Goal: Task Accomplishment & Management: Manage account settings

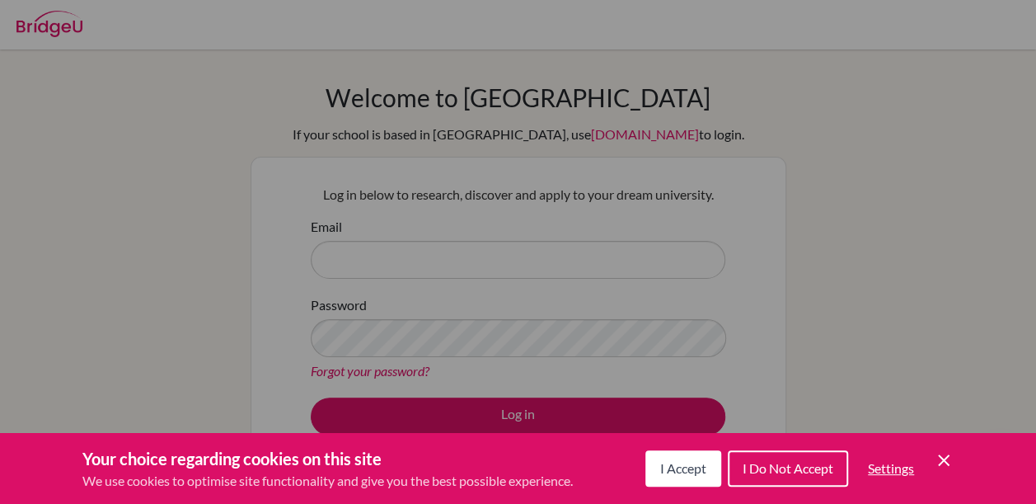
click at [682, 461] on span "I Accept" at bounding box center [683, 468] width 46 height 16
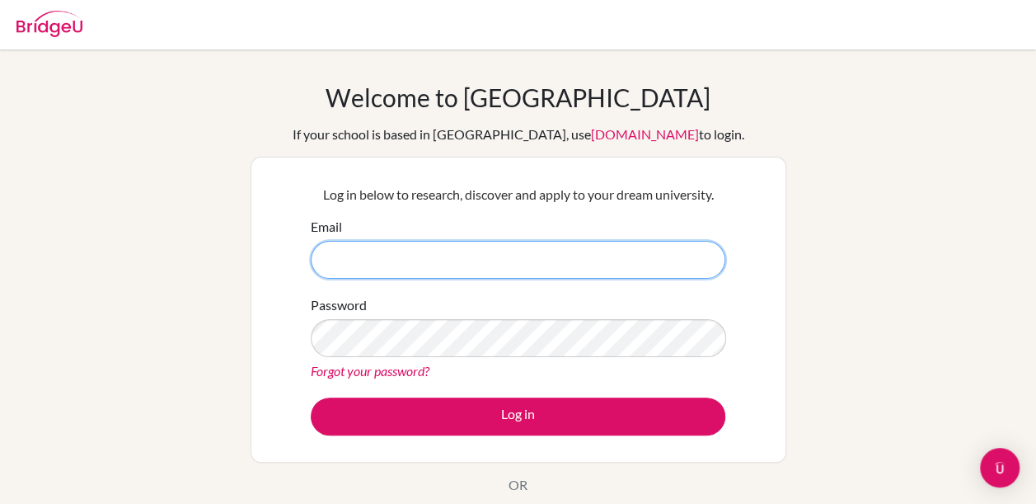
click at [507, 256] on input "Email" at bounding box center [518, 260] width 415 height 38
type input "W"
paste input "[EMAIL_ADDRESS][DOMAIN_NAME]"
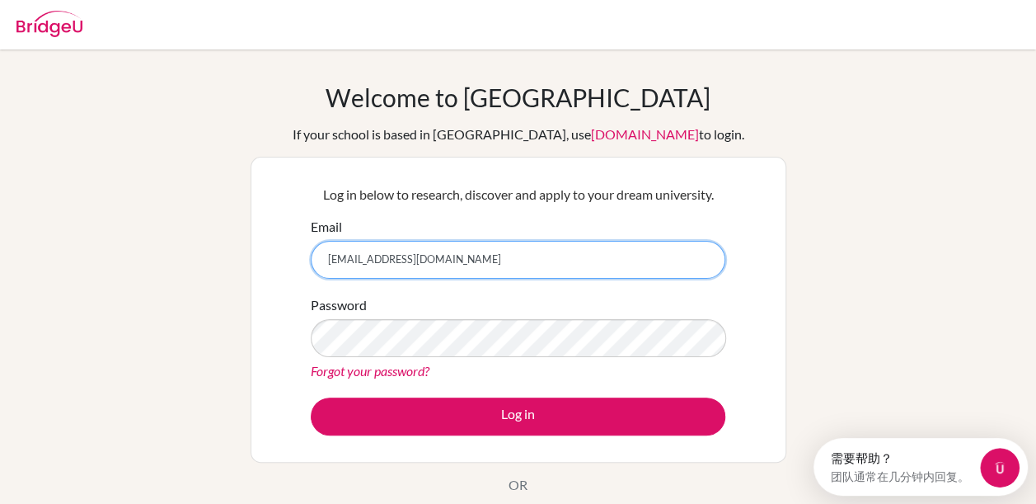
type input "[EMAIL_ADDRESS][DOMAIN_NAME]"
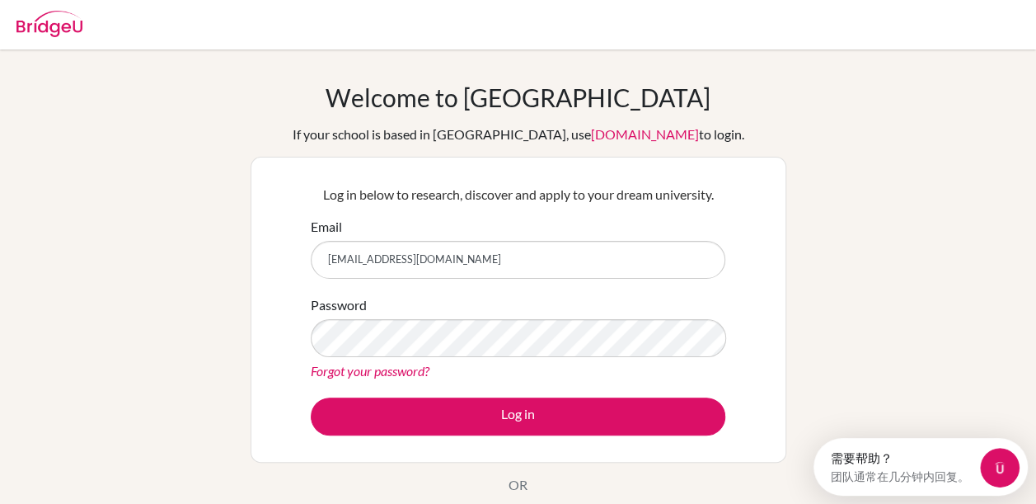
click at [289, 311] on div "Log in below to research, discover and apply to your dream university. Email sh…" at bounding box center [519, 310] width 536 height 306
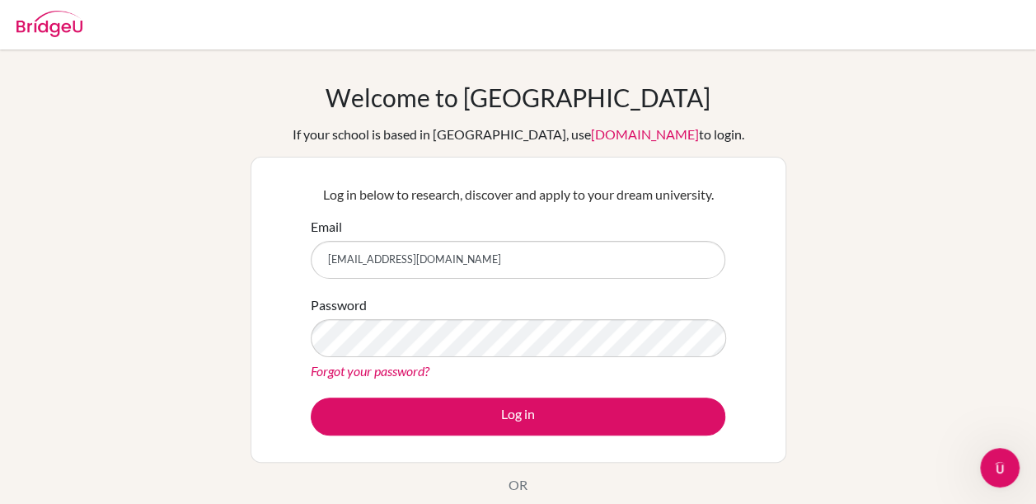
click at [356, 373] on link "Forgot your password?" at bounding box center [370, 371] width 119 height 16
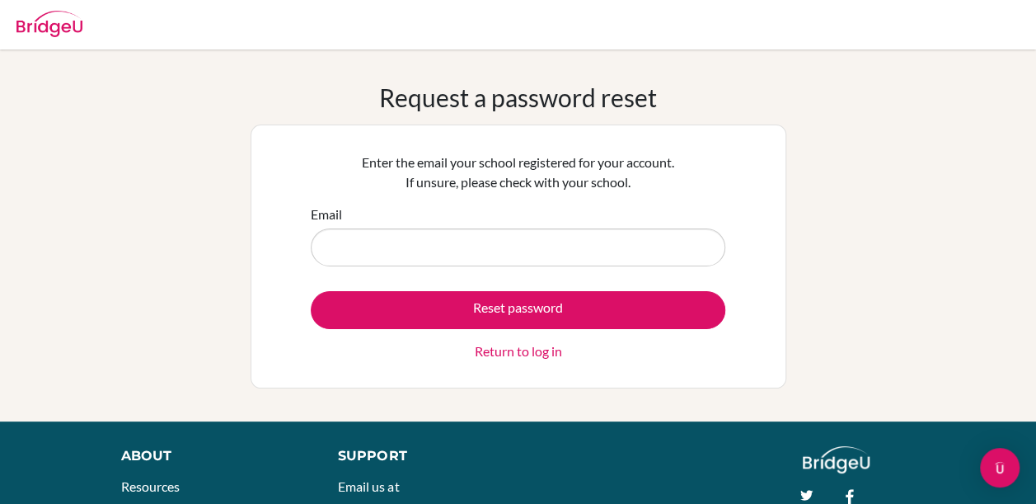
click at [403, 255] on input "Email" at bounding box center [518, 247] width 415 height 38
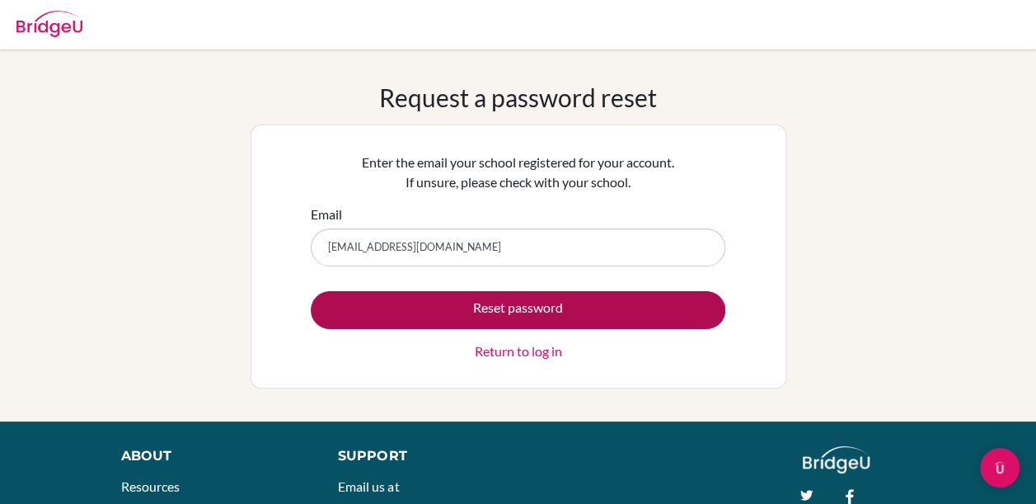
type input "[EMAIL_ADDRESS][DOMAIN_NAME]"
click at [325, 312] on button "Reset password" at bounding box center [518, 310] width 415 height 38
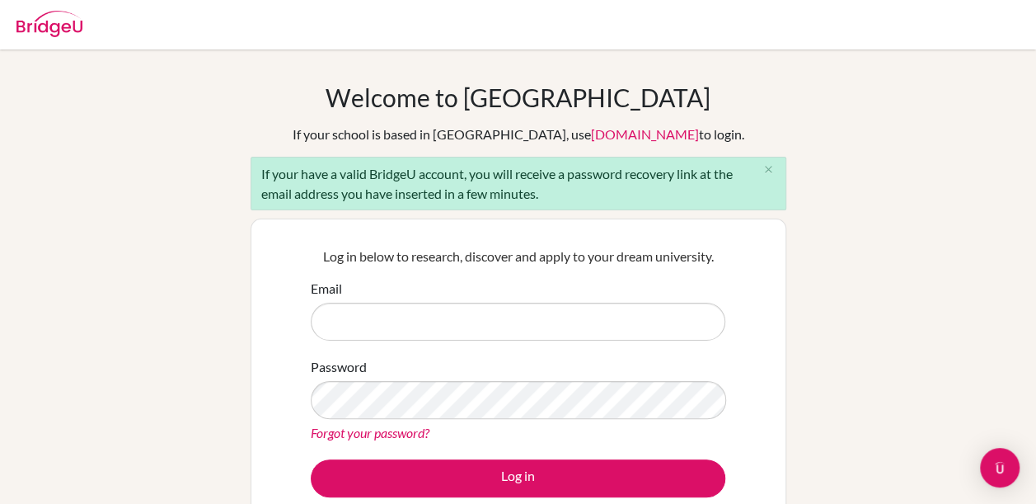
click at [380, 321] on input "Email" at bounding box center [518, 322] width 415 height 38
type input "[EMAIL_ADDRESS][DOMAIN_NAME]"
click at [283, 345] on div "Log in below to research, discover and apply to your dream university. Email [E…" at bounding box center [519, 371] width 536 height 306
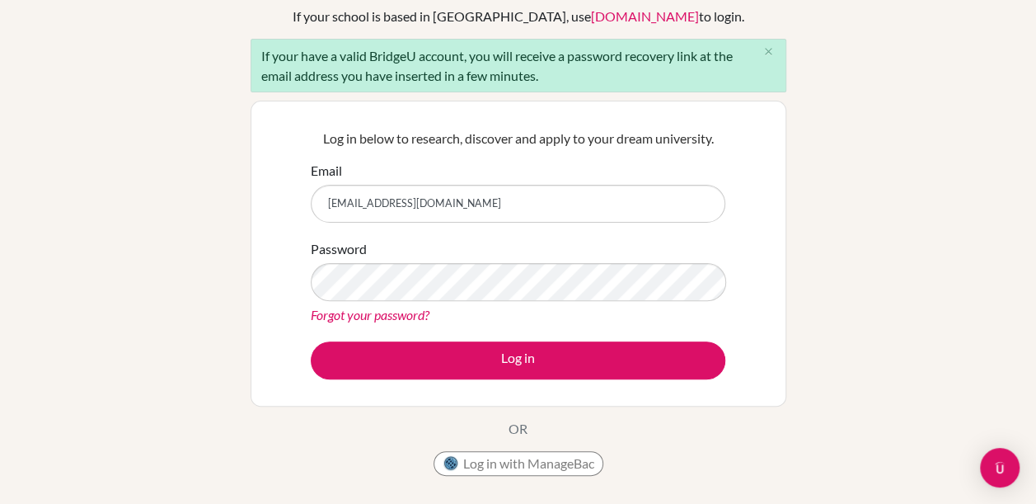
scroll to position [134, 0]
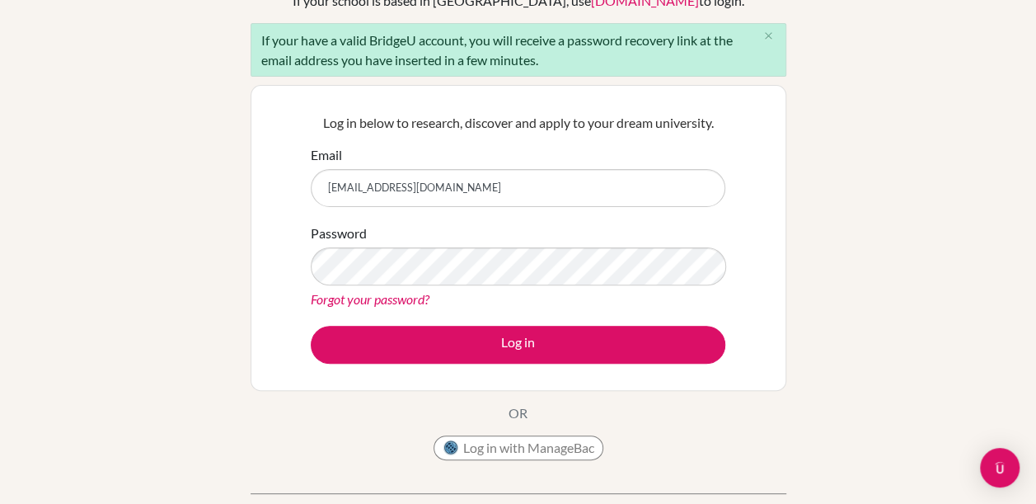
click at [358, 294] on link "Forgot your password?" at bounding box center [370, 299] width 119 height 16
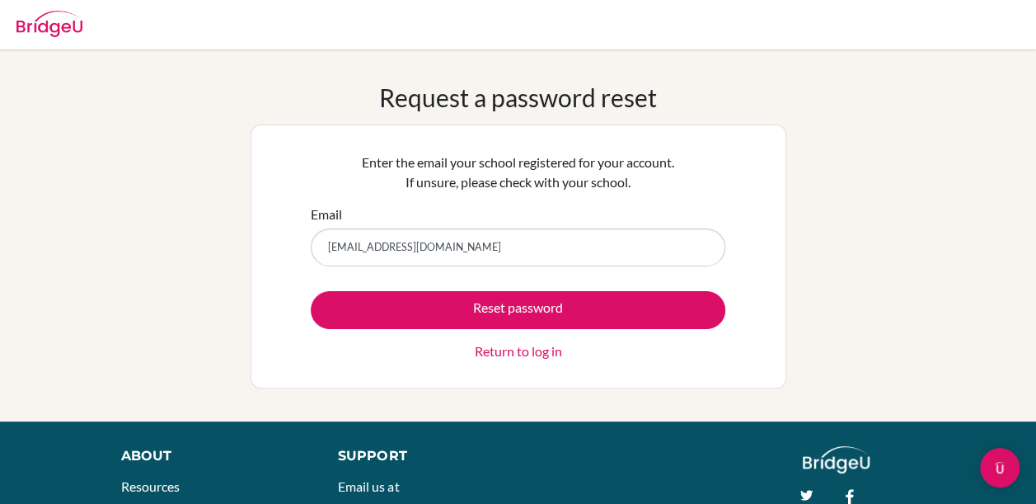
type input "[EMAIL_ADDRESS][DOMAIN_NAME]"
click at [261, 292] on div "Enter the email your school registered for your account. If unsure, please chec…" at bounding box center [519, 256] width 536 height 264
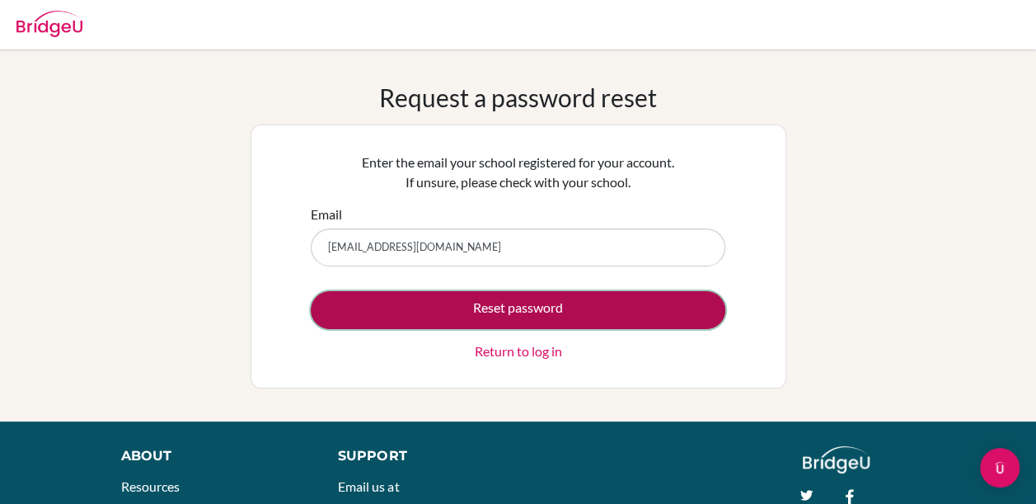
click at [337, 305] on button "Reset password" at bounding box center [518, 310] width 415 height 38
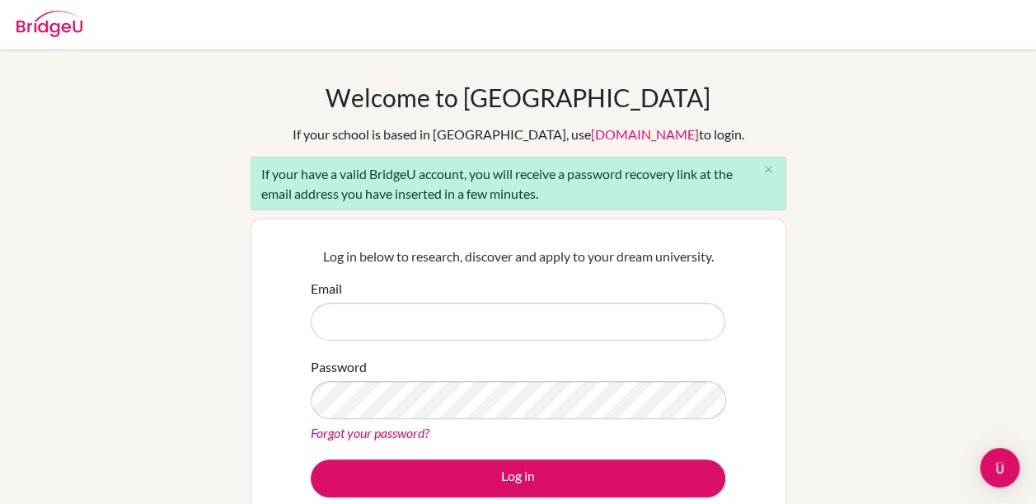
click at [389, 326] on input "Email" at bounding box center [518, 322] width 415 height 38
type input "shuoqing_wang@my.ofs.edu.sg"
click at [401, 440] on div "Forgot your password?" at bounding box center [518, 433] width 415 height 20
click at [396, 435] on link "Forgot your password?" at bounding box center [370, 433] width 119 height 16
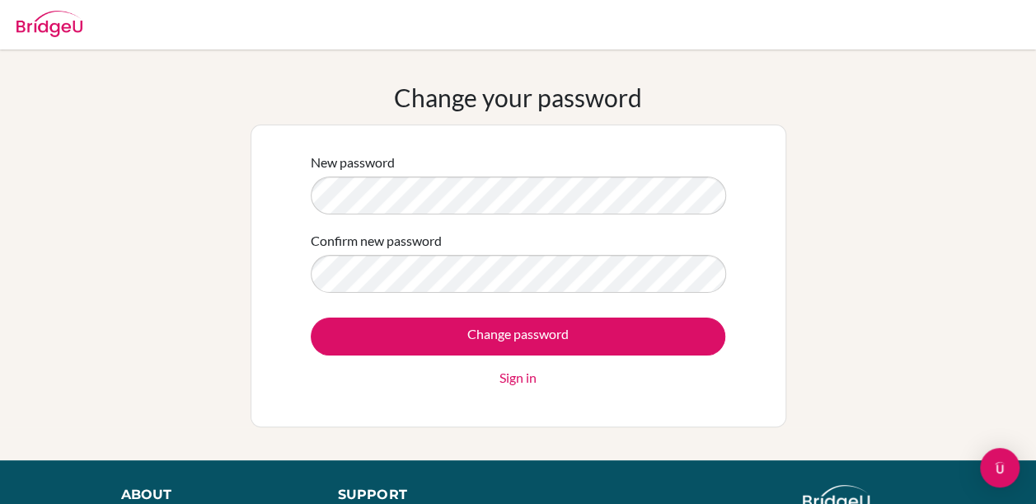
click at [309, 195] on div "New password Confirm new password Change password Sign in" at bounding box center [518, 276] width 435 height 268
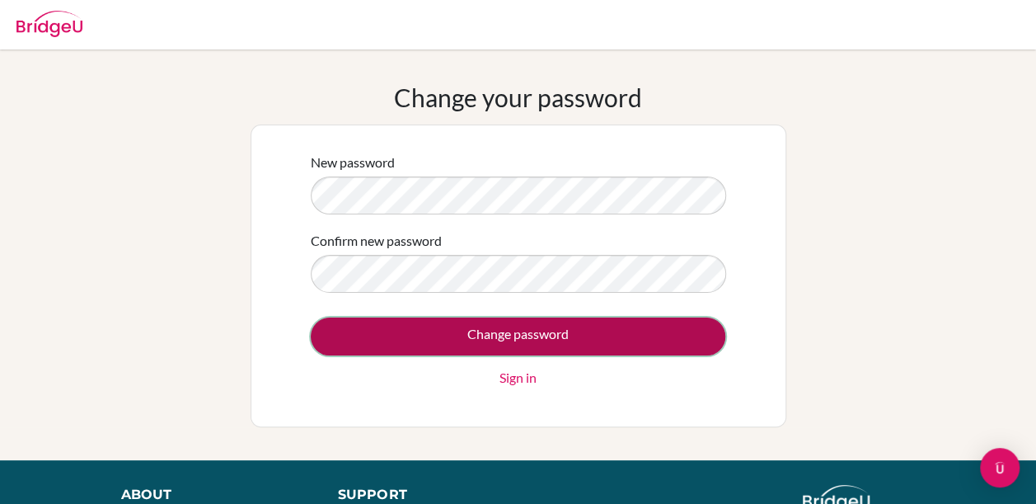
click at [392, 336] on input "Change password" at bounding box center [518, 336] width 415 height 38
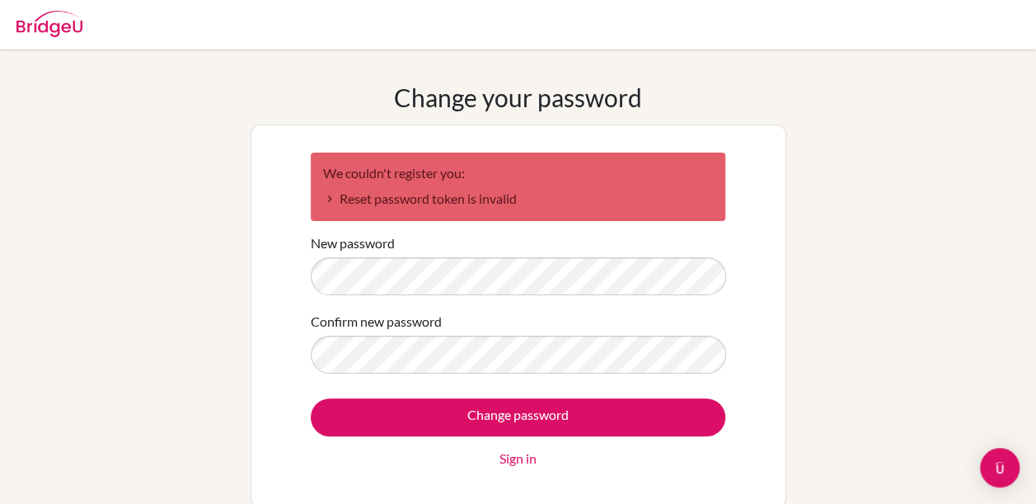
click at [608, 300] on form "We couldn't register you: Reset password token is invalid New password Confirm …" at bounding box center [518, 311] width 415 height 316
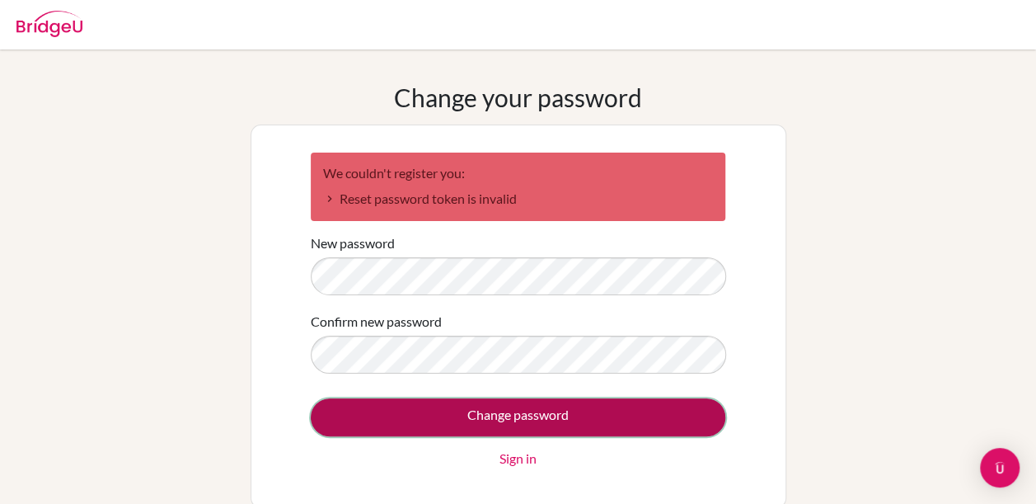
click at [471, 412] on input "Change password" at bounding box center [518, 417] width 415 height 38
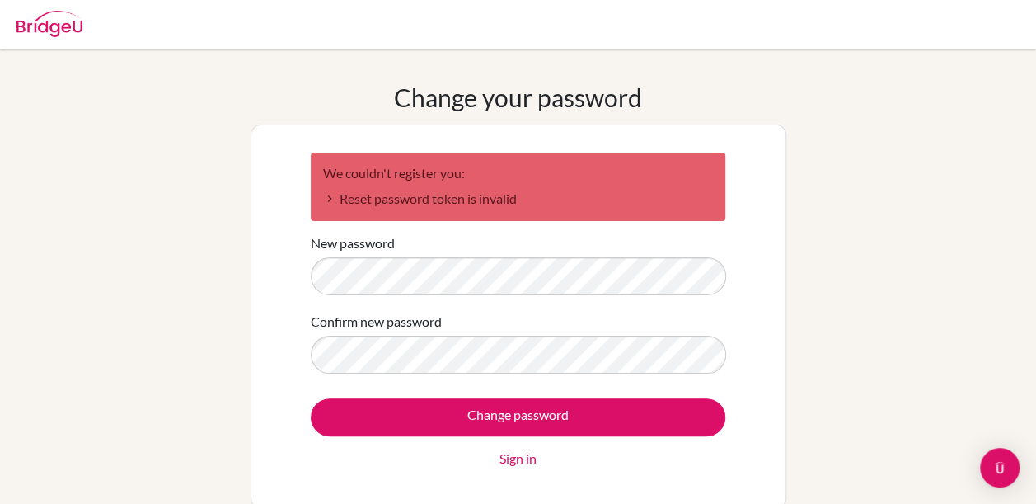
click at [473, 198] on li "Reset password token is invalid" at bounding box center [518, 199] width 390 height 20
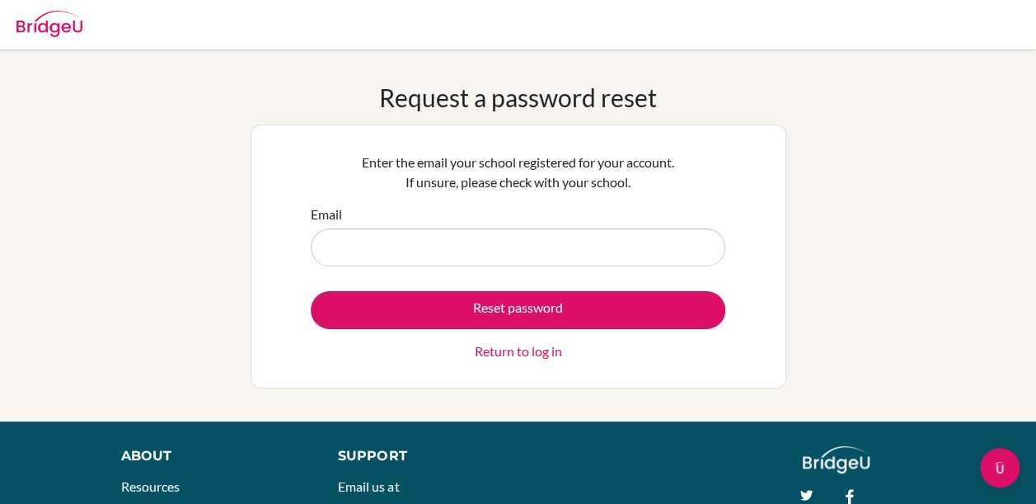
click at [511, 237] on input "Email" at bounding box center [518, 247] width 415 height 38
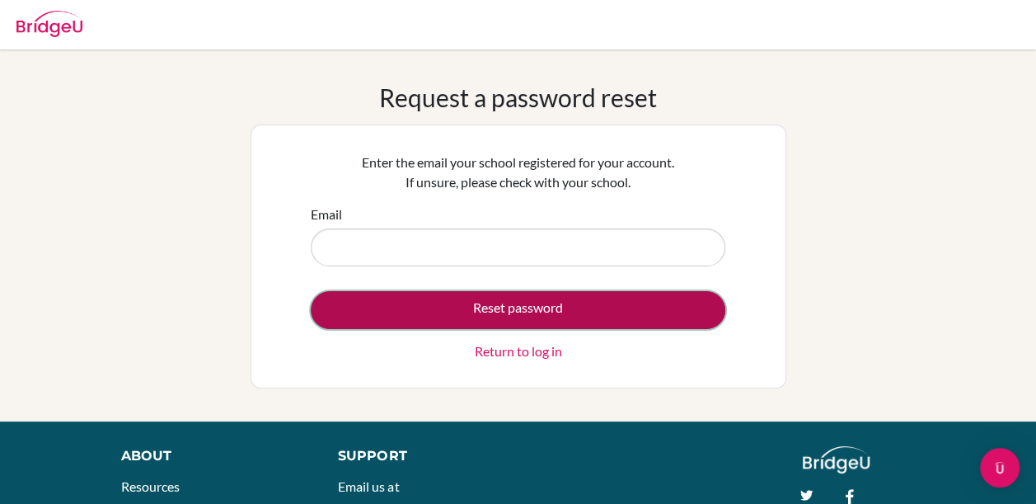
click at [321, 308] on button "Reset password" at bounding box center [518, 310] width 415 height 38
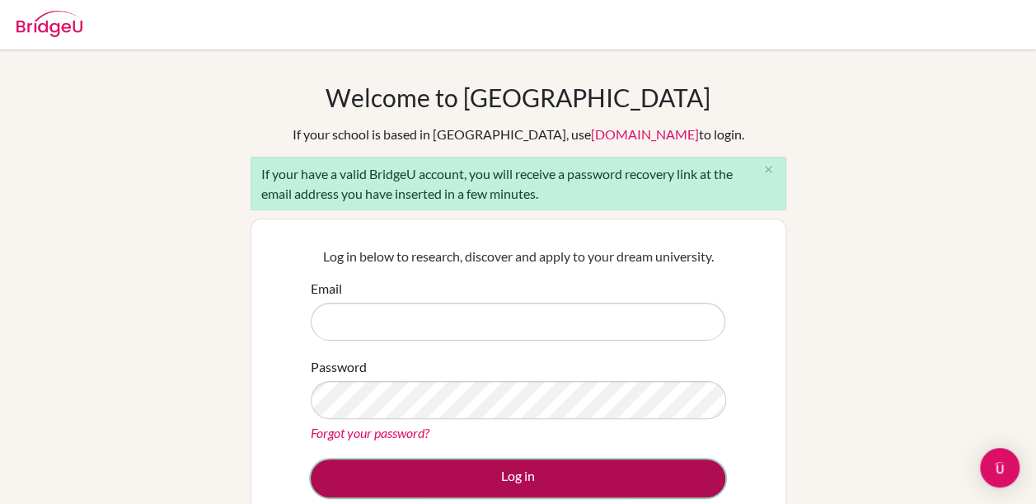
click at [452, 465] on button "Log in" at bounding box center [518, 478] width 415 height 38
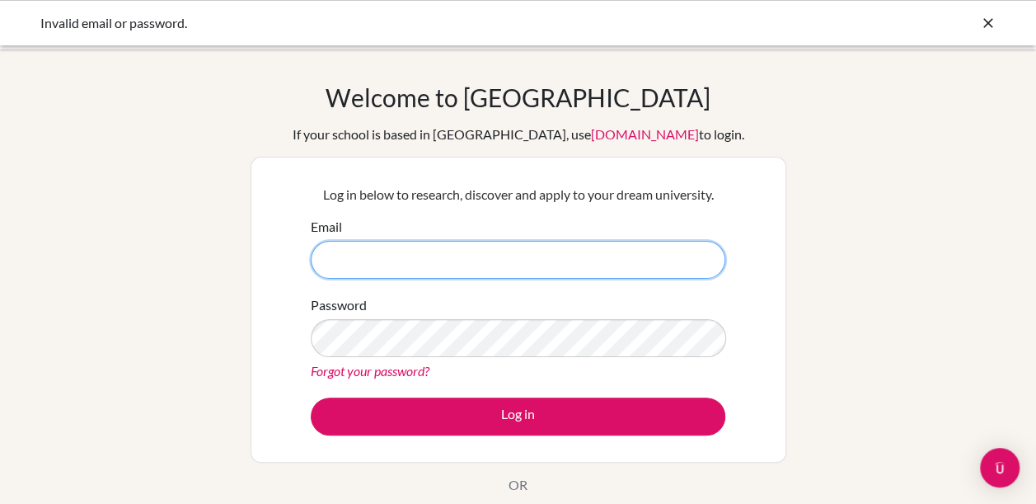
click at [411, 262] on input "Email" at bounding box center [518, 260] width 415 height 38
paste input "Wsq@67867857"
type input "Wsq@67867857"
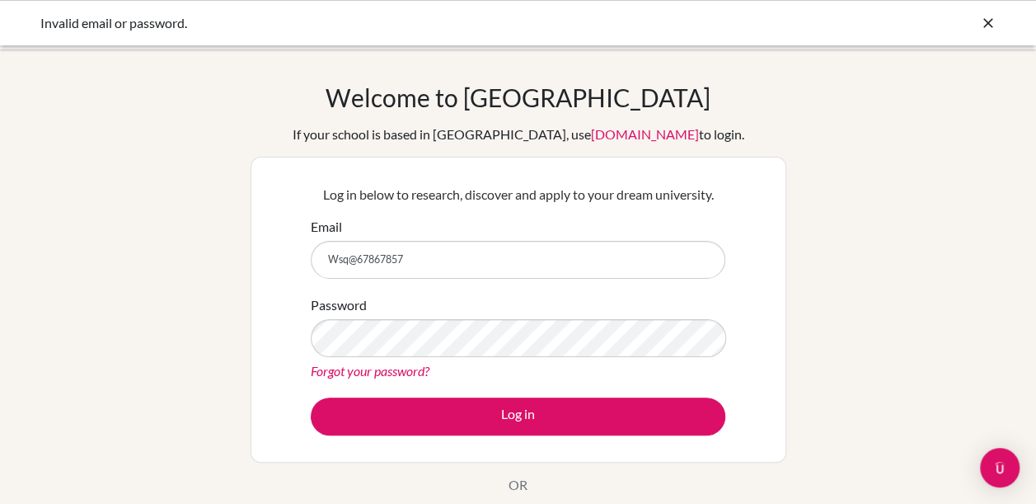
click at [371, 377] on link "Forgot your password?" at bounding box center [370, 371] width 119 height 16
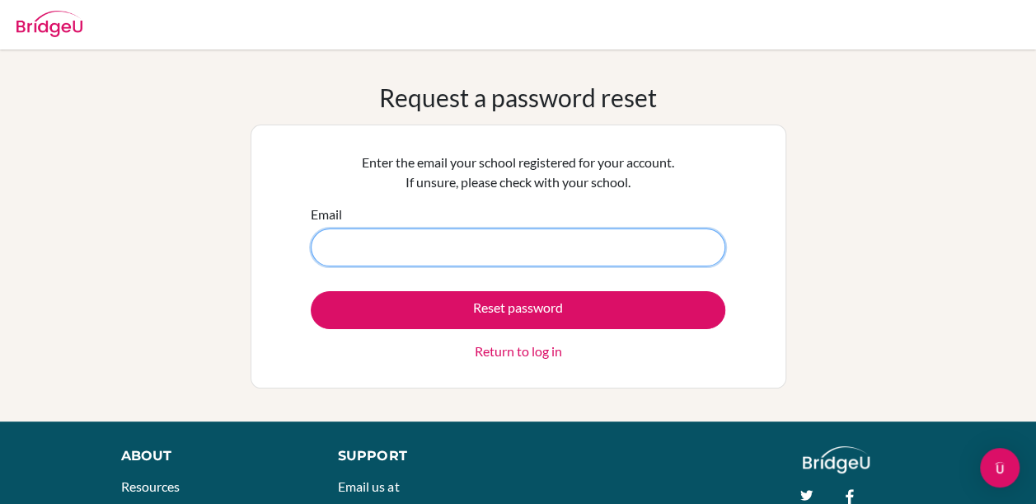
paste input "[EMAIL_ADDRESS][DOMAIN_NAME]"
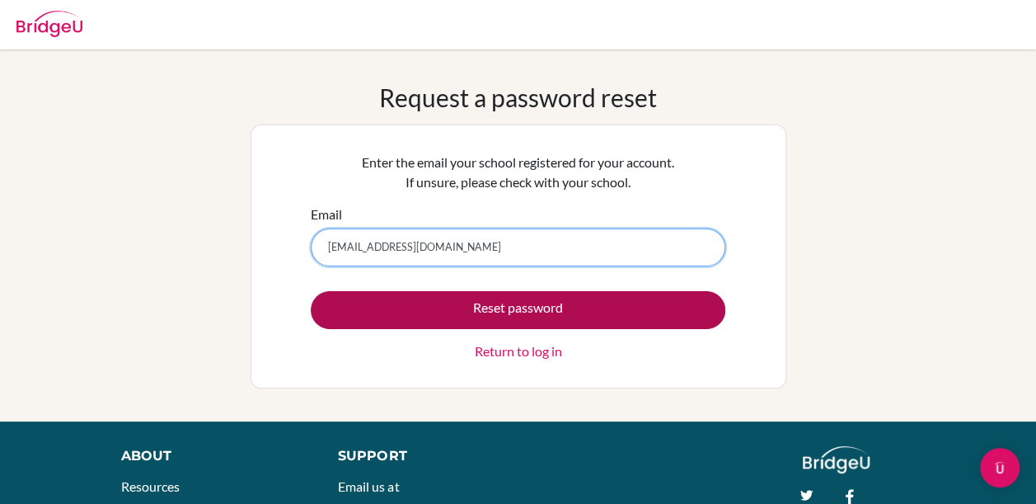
type input "[EMAIL_ADDRESS][DOMAIN_NAME]"
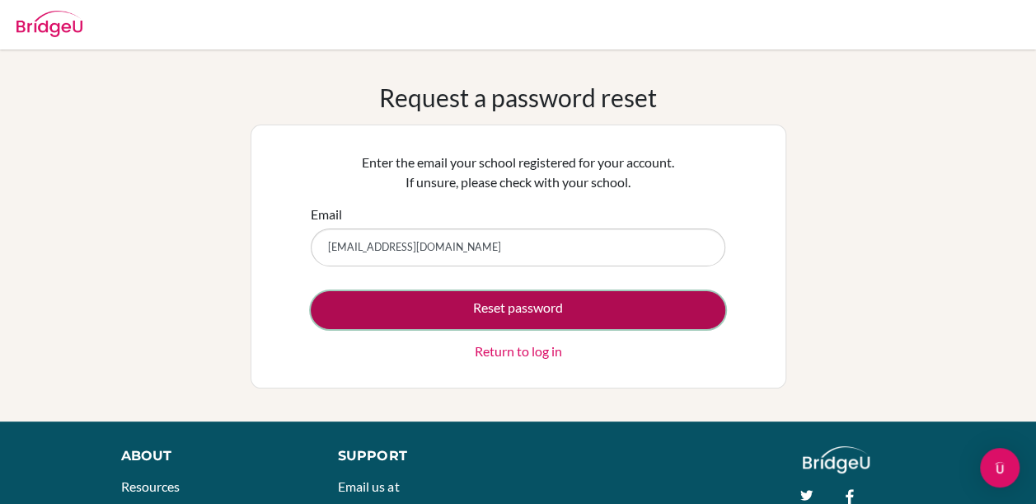
click at [320, 310] on button "Reset password" at bounding box center [518, 310] width 415 height 38
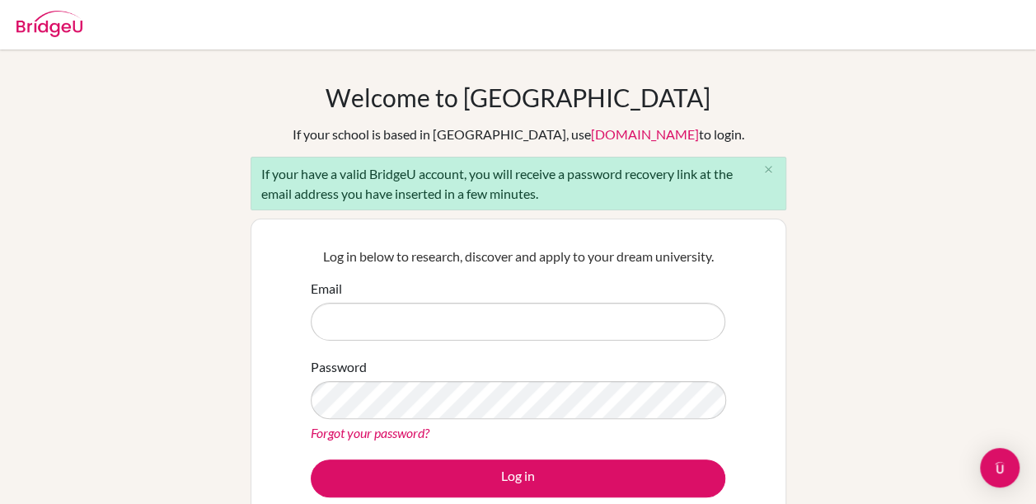
click at [439, 326] on input "Email" at bounding box center [518, 322] width 415 height 38
type input "shuoqing_wang@my.ofs.edu.sg"
click at [209, 378] on div "Welcome to BridgeU If your school is based in China, use app.bridge-u.com.cn to…" at bounding box center [518, 382] width 1036 height 601
click at [339, 437] on link "Forgot your password?" at bounding box center [370, 433] width 119 height 16
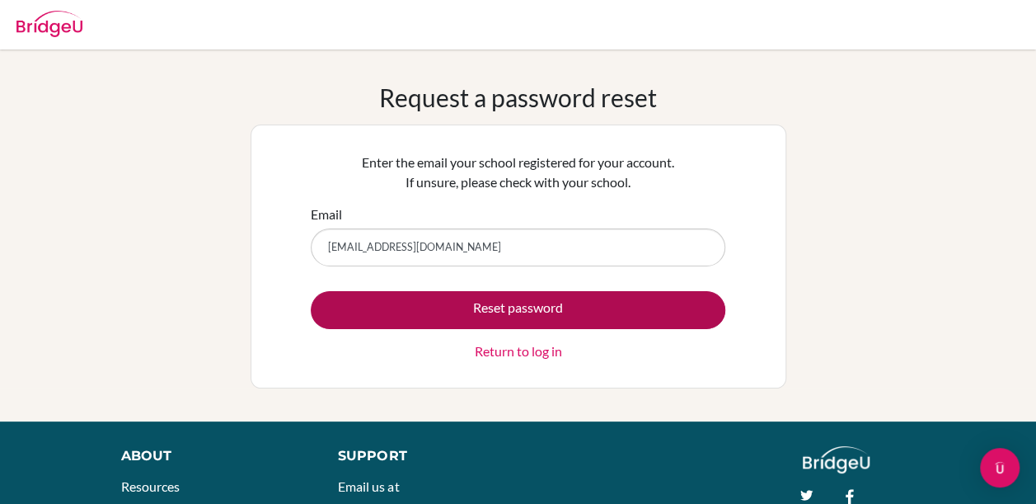
type input "shuoqing_wang@my.ofs.edu.sg"
click at [323, 315] on button "Reset password" at bounding box center [518, 310] width 415 height 38
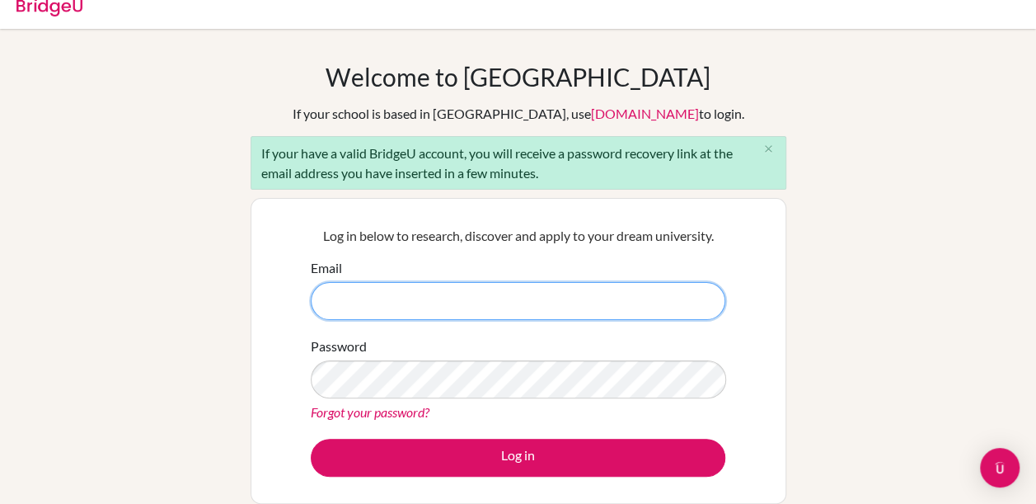
scroll to position [21, 0]
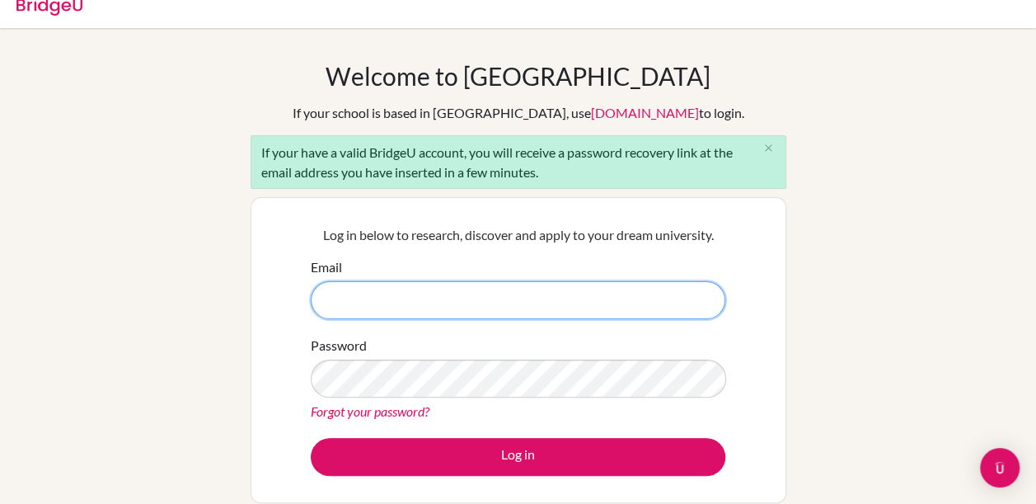
click at [420, 312] on input "Email" at bounding box center [518, 300] width 415 height 38
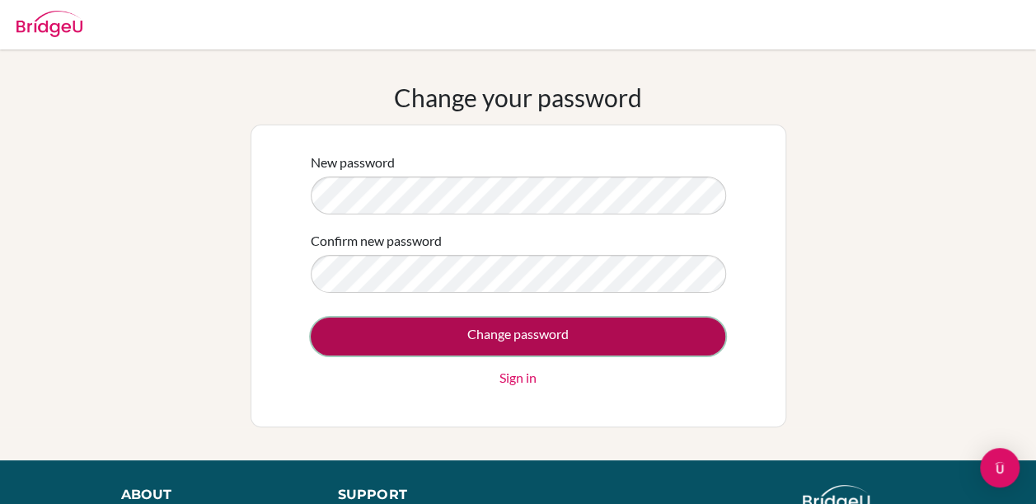
click at [448, 331] on input "Change password" at bounding box center [518, 336] width 415 height 38
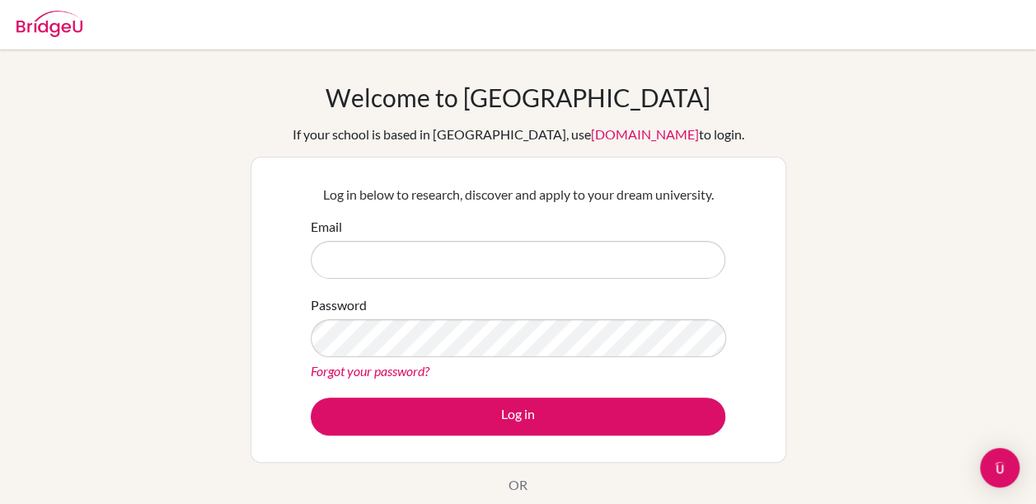
click at [497, 253] on input "Email" at bounding box center [518, 260] width 415 height 38
type input "[EMAIL_ADDRESS][DOMAIN_NAME]"
click at [803, 256] on div "Welcome to BridgeU If your school is based in China, use app.bridge-u.com.cn to…" at bounding box center [518, 351] width 1036 height 539
click at [376, 373] on link "Forgot your password?" at bounding box center [370, 371] width 119 height 16
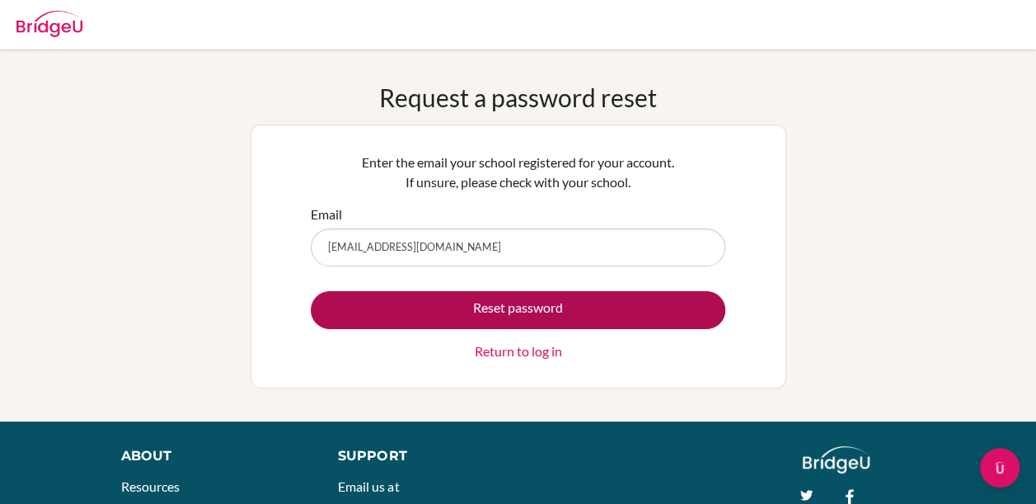
type input "[EMAIL_ADDRESS][DOMAIN_NAME]"
click at [641, 305] on button "Reset password" at bounding box center [518, 310] width 415 height 38
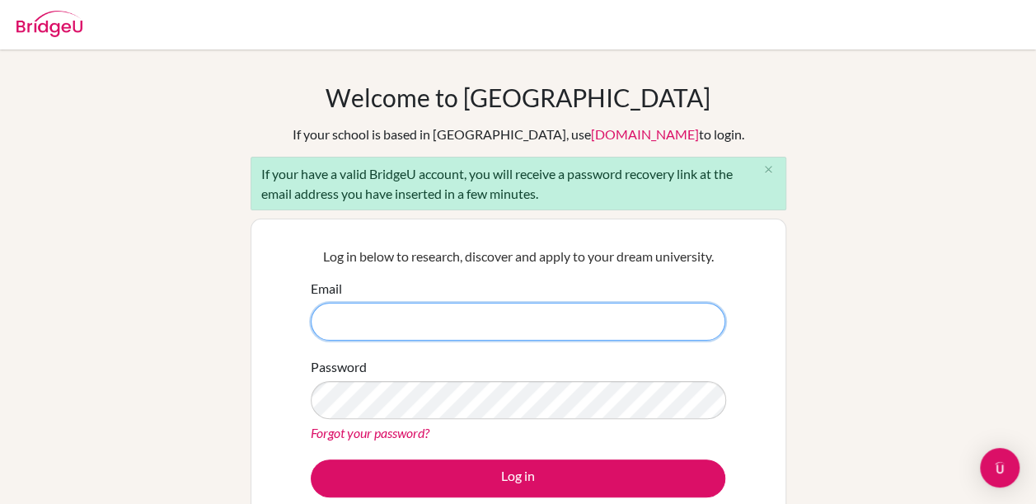
click at [392, 322] on input "Email" at bounding box center [518, 322] width 415 height 38
paste input "shuoqing_wang@my.ofs.edu.sg"
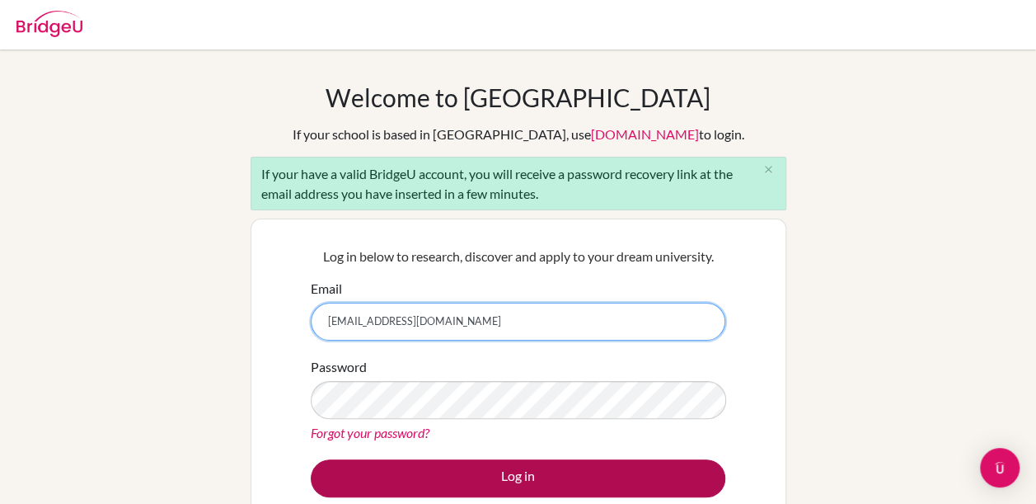
type input "shuoqing_wang@my.ofs.edu.sg"
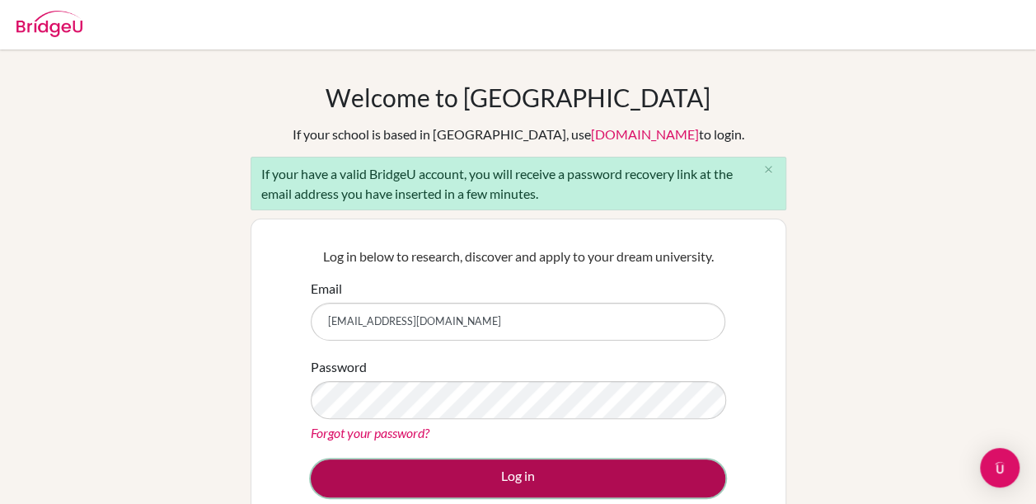
click at [402, 483] on button "Log in" at bounding box center [518, 478] width 415 height 38
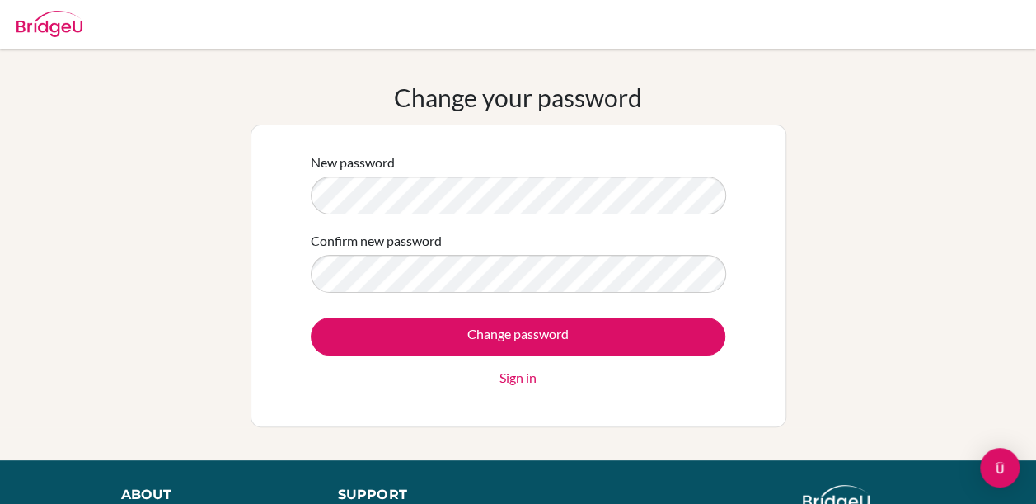
click at [308, 191] on div "New password Confirm new password Change password Sign in" at bounding box center [518, 276] width 435 height 268
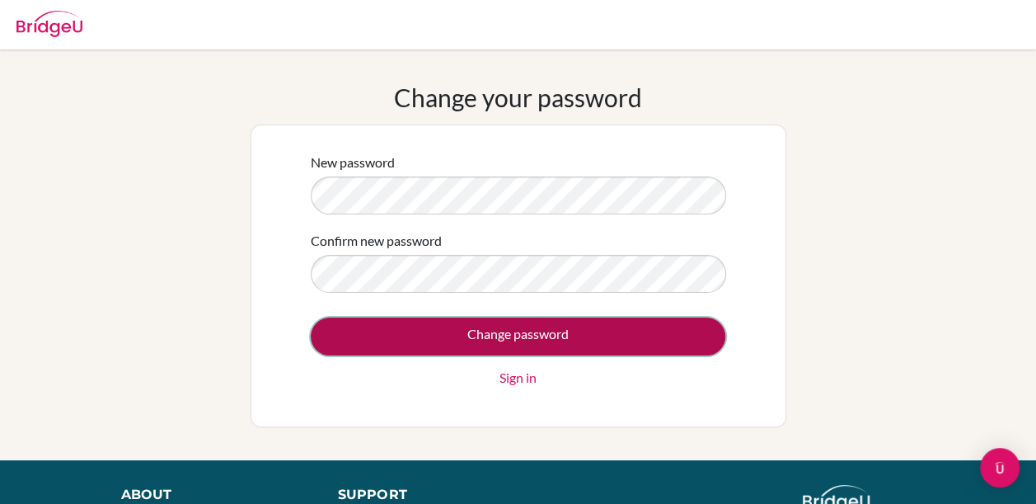
click at [411, 338] on input "Change password" at bounding box center [518, 336] width 415 height 38
